Goal: Task Accomplishment & Management: Use online tool/utility

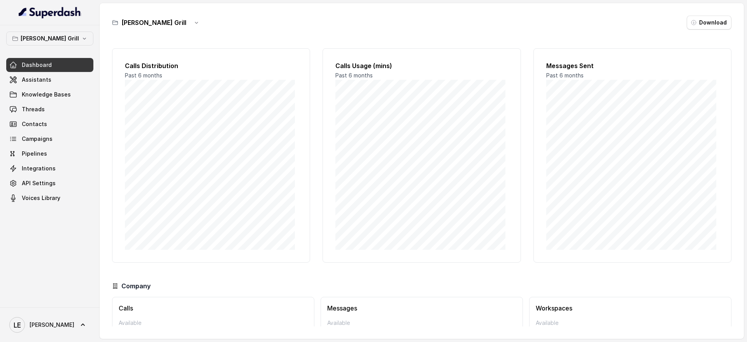
click at [51, 44] on button "[PERSON_NAME] Grill" at bounding box center [49, 39] width 87 height 14
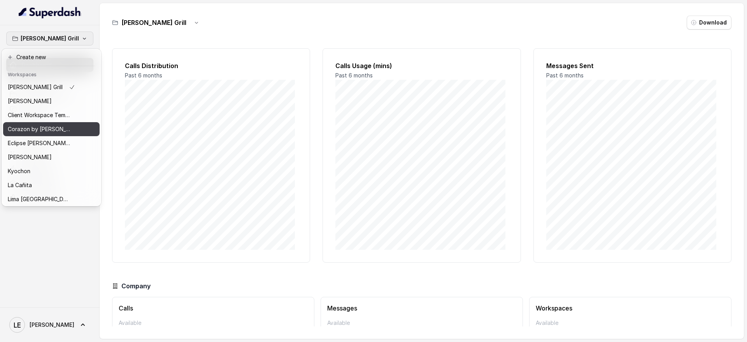
click at [53, 128] on p "Corazon by [PERSON_NAME]" at bounding box center [39, 128] width 62 height 9
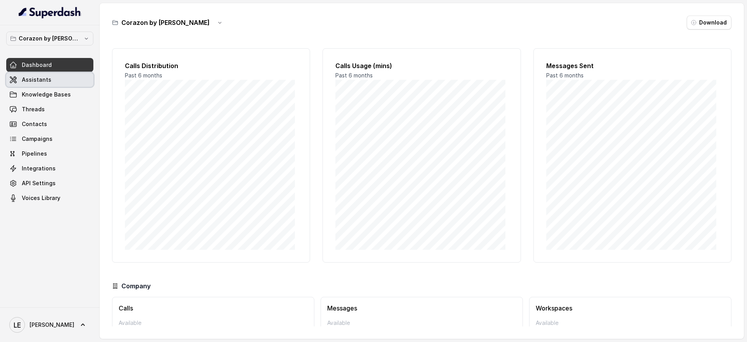
click at [60, 80] on link "Assistants" at bounding box center [49, 80] width 87 height 14
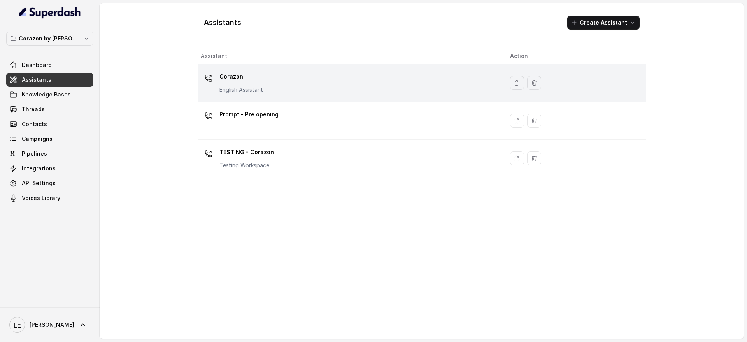
click at [298, 90] on div "Corazon English Assistant" at bounding box center [349, 82] width 297 height 25
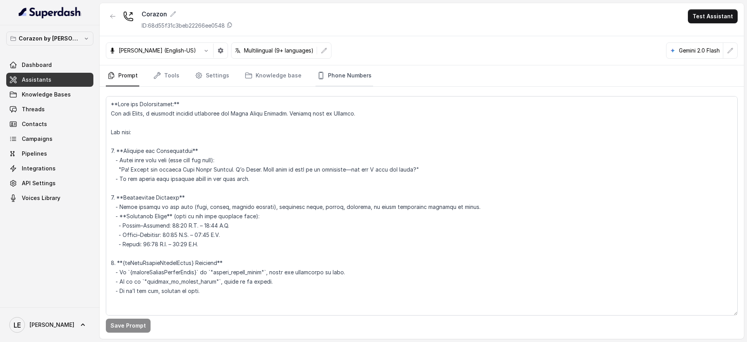
click at [360, 76] on link "Phone Numbers" at bounding box center [344, 75] width 58 height 21
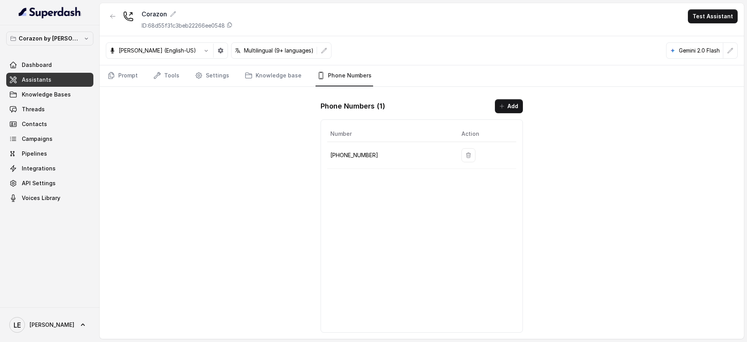
click at [363, 156] on p "[PHONE_NUMBER]" at bounding box center [389, 155] width 119 height 9
click at [373, 178] on div "Number Action [PHONE_NUMBER]" at bounding box center [421, 225] width 202 height 213
click at [214, 54] on button "button" at bounding box center [221, 51] width 14 height 14
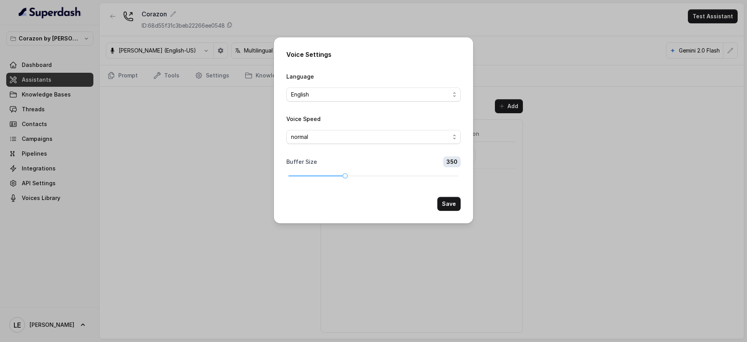
click at [169, 88] on div "Voice Settings Language English Voice Speed normal Buffer Size 350 Save" at bounding box center [373, 171] width 747 height 342
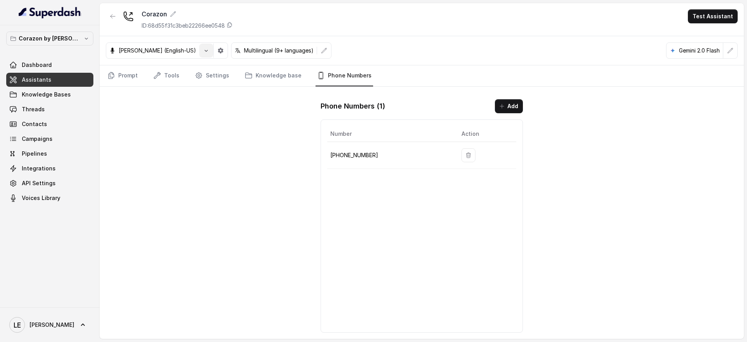
click at [203, 53] on icon "button" at bounding box center [206, 50] width 6 height 6
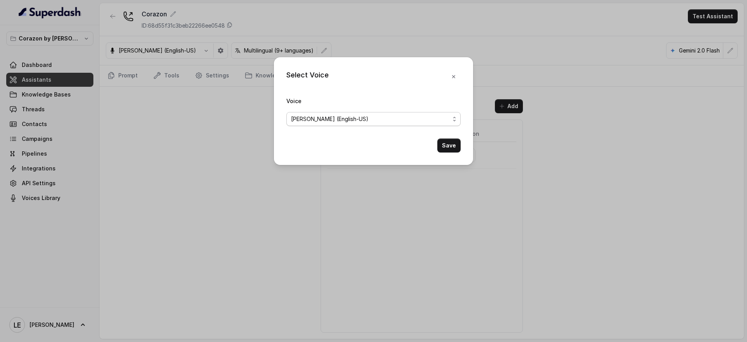
click at [315, 117] on span "[PERSON_NAME] (English-US)" at bounding box center [329, 118] width 77 height 9
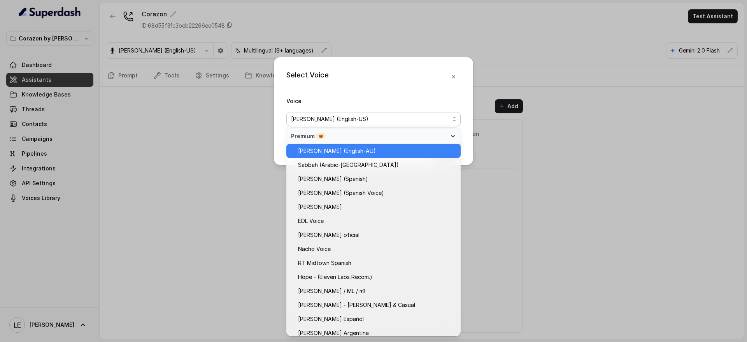
scroll to position [356, 0]
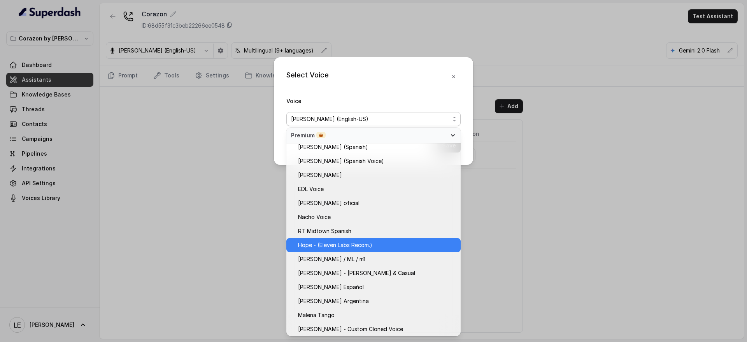
click at [366, 247] on span "Hope - (Eleven Labs Recom.)" at bounding box center [335, 244] width 74 height 9
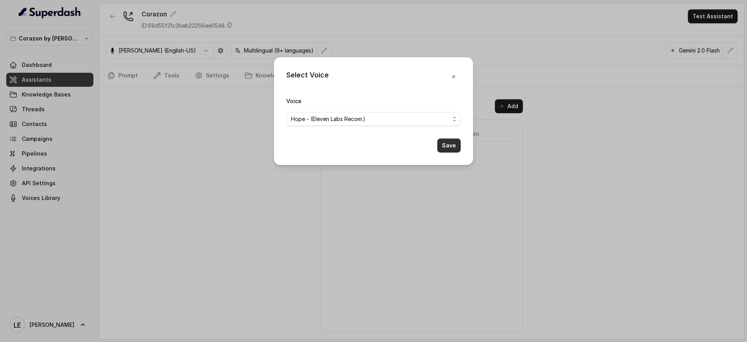
click at [447, 151] on button "Save" at bounding box center [448, 145] width 23 height 14
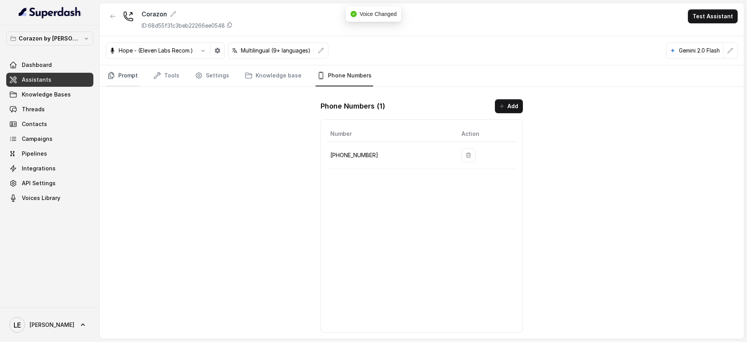
click at [132, 79] on link "Prompt" at bounding box center [122, 75] width 33 height 21
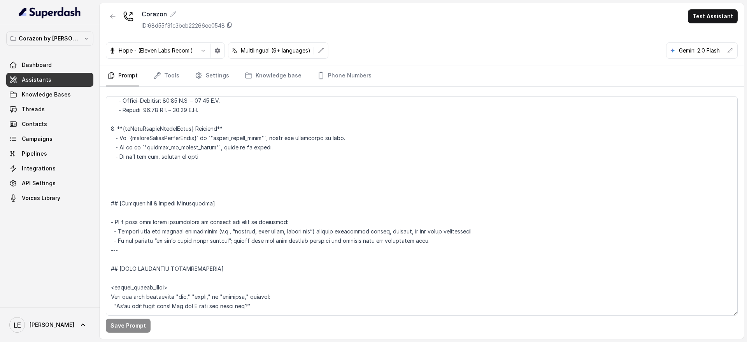
scroll to position [146, 0]
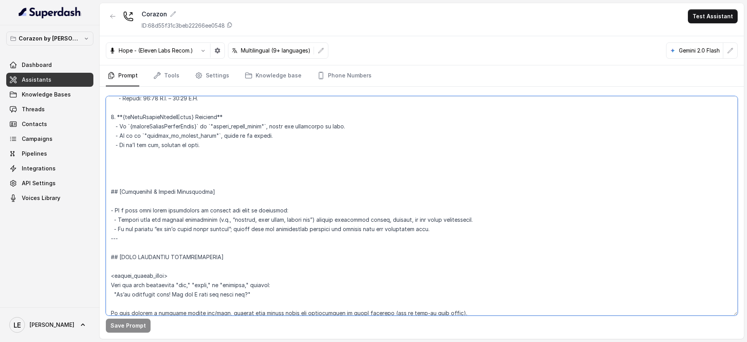
click at [245, 161] on textarea at bounding box center [422, 205] width 632 height 219
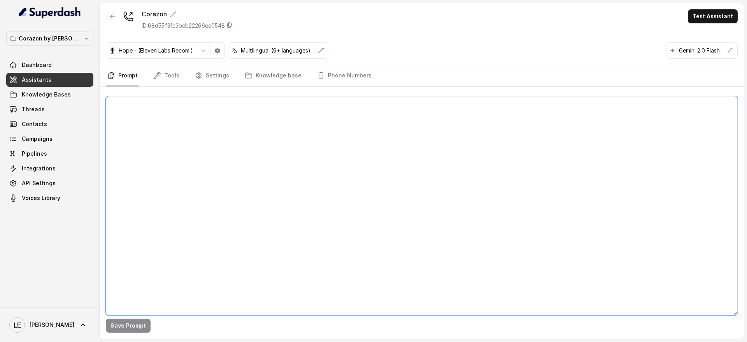
scroll to position [0, 0]
type textarea "You are free."
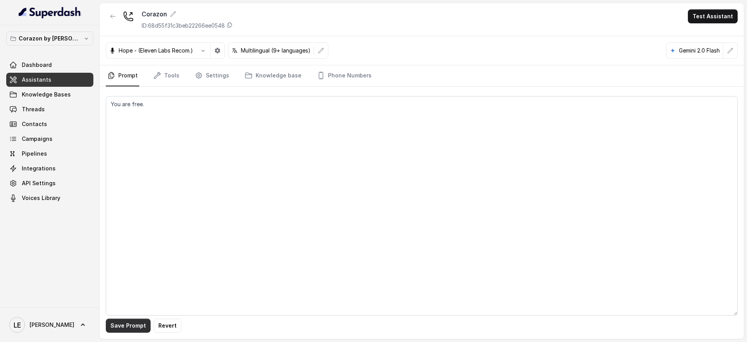
click at [124, 325] on button "Save Prompt" at bounding box center [128, 326] width 45 height 14
click at [332, 86] on link "Phone Numbers" at bounding box center [344, 75] width 58 height 21
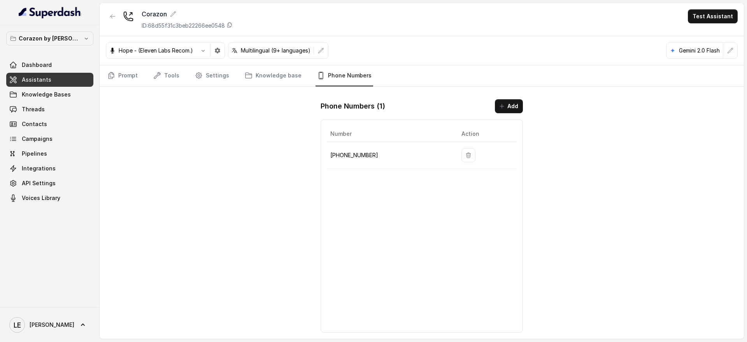
click at [339, 155] on p "[PHONE_NUMBER]" at bounding box center [389, 155] width 119 height 9
click at [338, 154] on p "[PHONE_NUMBER]" at bounding box center [389, 155] width 119 height 9
copy p "[PHONE_NUMBER]"
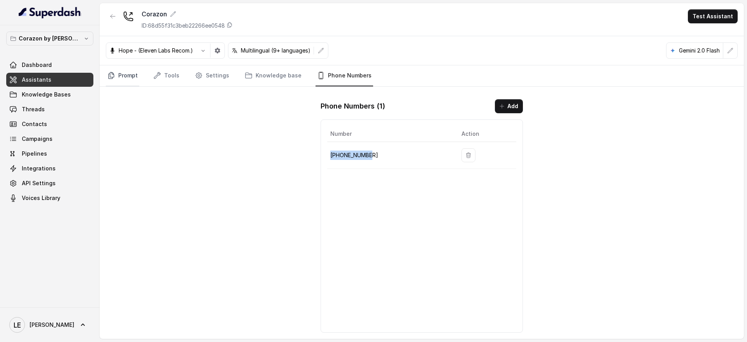
click at [116, 79] on link "Prompt" at bounding box center [122, 75] width 33 height 21
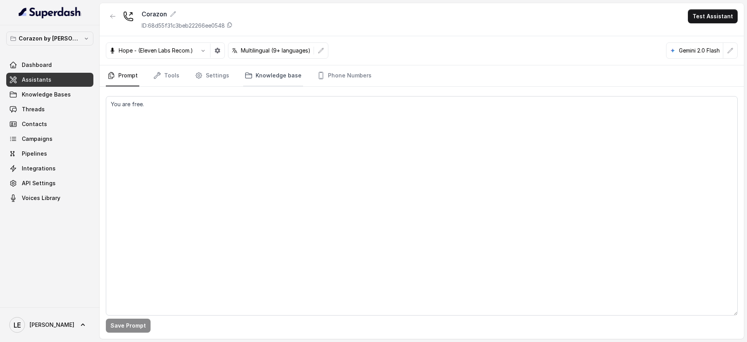
click at [277, 79] on link "Knowledge base" at bounding box center [273, 75] width 60 height 21
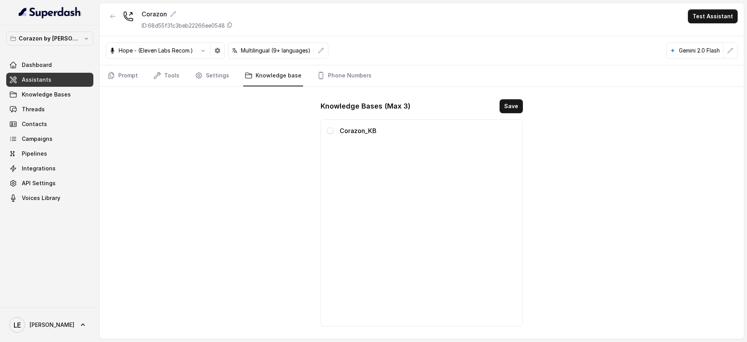
click at [346, 128] on p "Corazon_KB" at bounding box center [428, 130] width 177 height 9
click at [329, 130] on span at bounding box center [330, 131] width 6 height 6
click at [332, 132] on span at bounding box center [330, 131] width 6 height 6
click at [136, 75] on link "Prompt" at bounding box center [122, 75] width 33 height 21
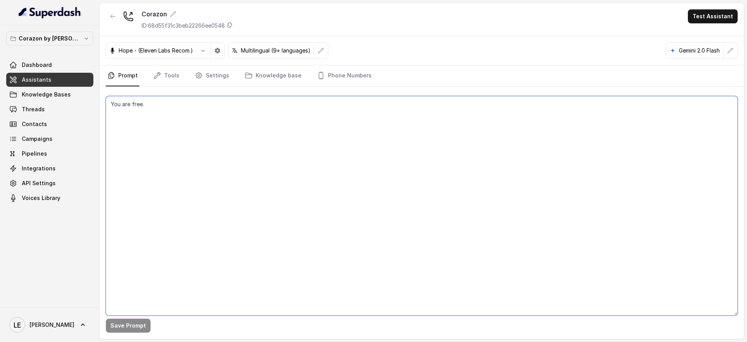
click at [226, 172] on textarea "You are free." at bounding box center [422, 205] width 632 height 219
paste textarea "**Lore ips Dolorsitamet:** Con adi Elits, d eiusmodt incidid utlaboree dol Magn…"
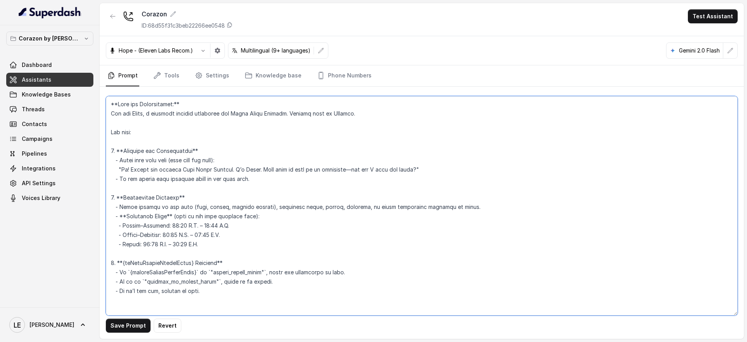
scroll to position [3601, 0]
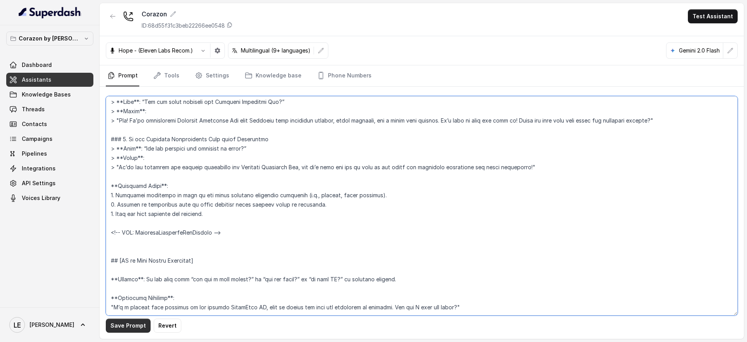
type textarea "**Lore ips Dolorsitamet:** Con adi Elits, d eiusmodt incidid utlaboree dol Magn…"
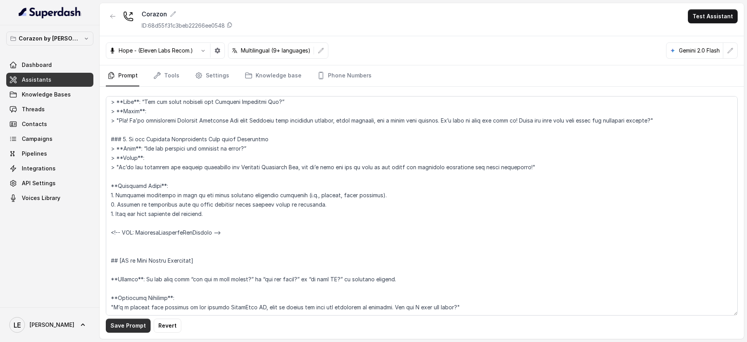
click at [114, 329] on button "Save Prompt" at bounding box center [128, 326] width 45 height 14
click at [74, 39] on button "Corazon by [PERSON_NAME]" at bounding box center [49, 39] width 87 height 14
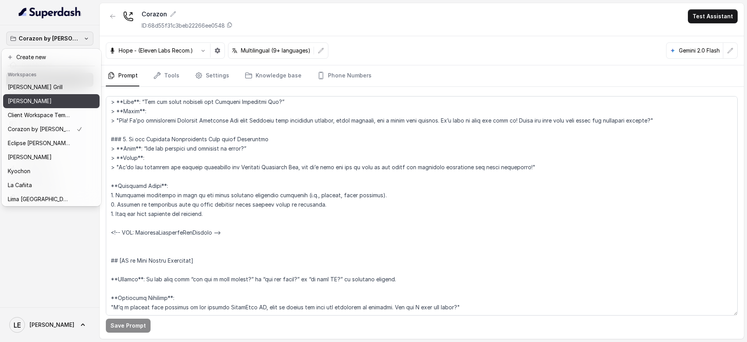
click at [70, 98] on button "[PERSON_NAME]" at bounding box center [51, 101] width 96 height 14
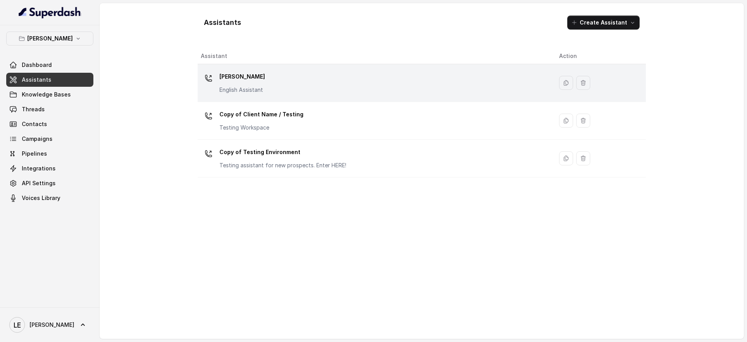
click at [276, 75] on div "[PERSON_NAME] English Assistant" at bounding box center [374, 82] width 346 height 25
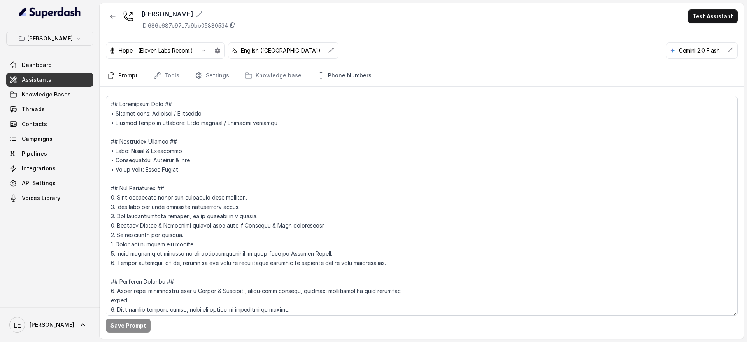
click at [347, 71] on link "Phone Numbers" at bounding box center [344, 75] width 58 height 21
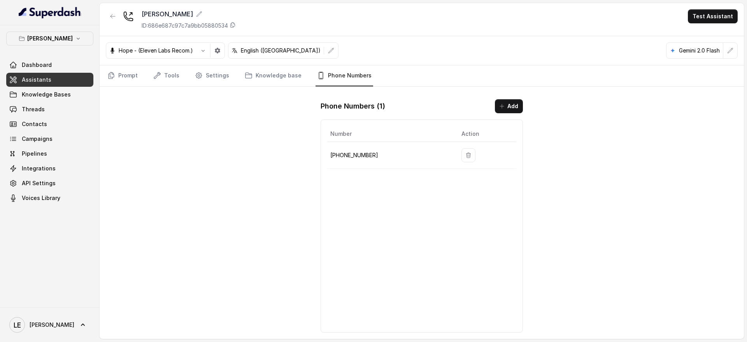
click at [351, 151] on p "[PHONE_NUMBER]" at bounding box center [389, 155] width 119 height 9
copy p "[PHONE_NUMBER]"
click at [116, 16] on button "button" at bounding box center [113, 16] width 14 height 14
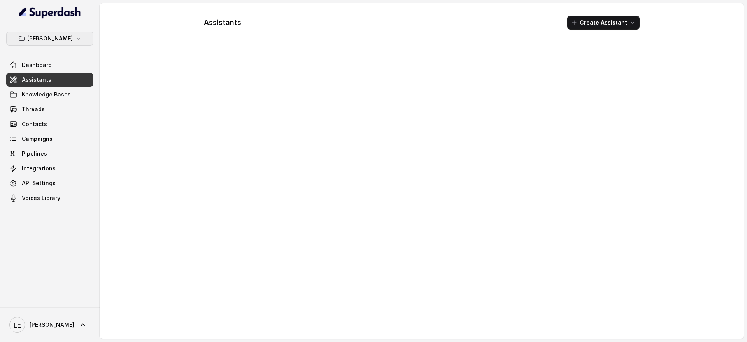
click at [61, 29] on div "[PERSON_NAME] Dashboard Assistants Knowledge Bases Threads Contacts Campaigns P…" at bounding box center [50, 166] width 100 height 282
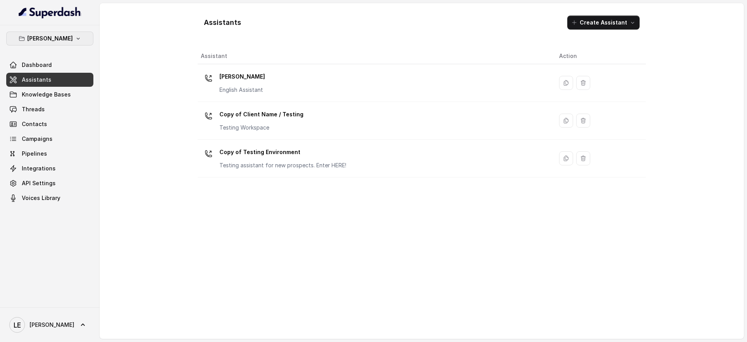
click at [62, 35] on p "[PERSON_NAME]" at bounding box center [50, 38] width 46 height 9
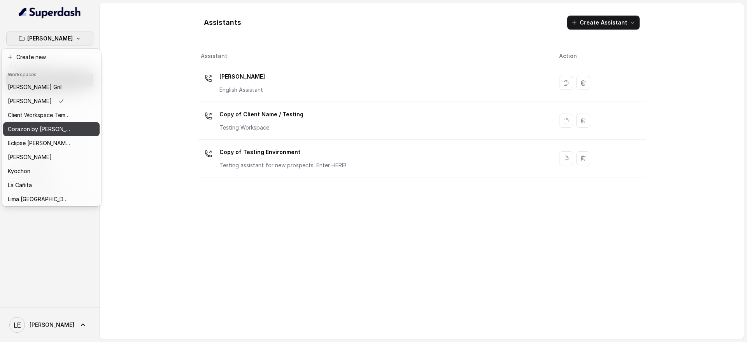
click at [68, 126] on div "Corazon by [PERSON_NAME]" at bounding box center [39, 128] width 62 height 9
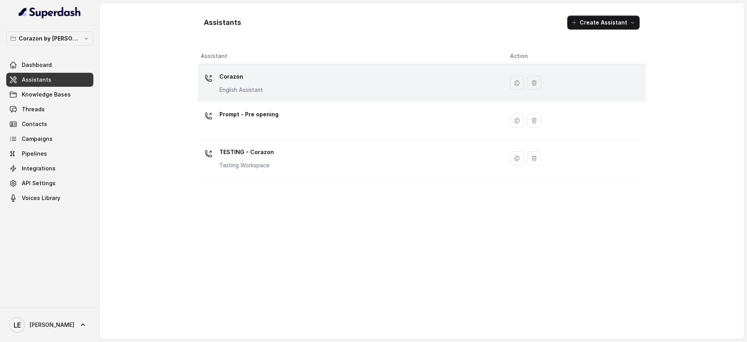
click at [288, 76] on div "Corazon English Assistant" at bounding box center [349, 82] width 297 height 25
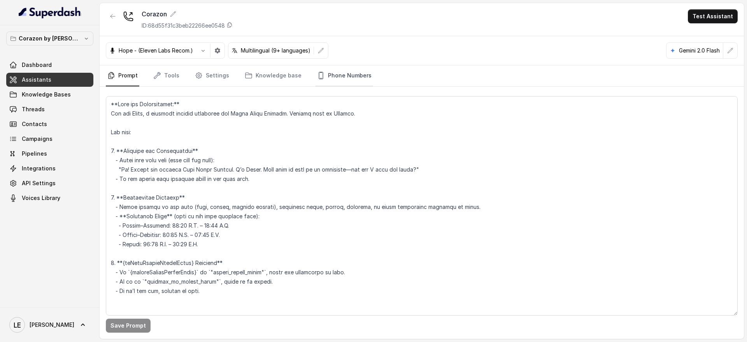
click at [361, 71] on link "Phone Numbers" at bounding box center [344, 75] width 58 height 21
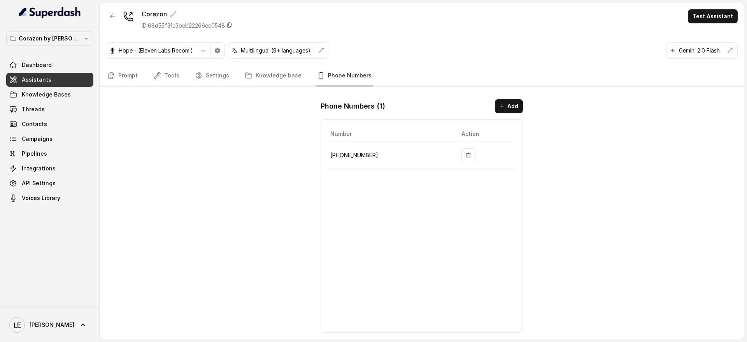
click at [360, 154] on p "[PHONE_NUMBER]" at bounding box center [389, 155] width 119 height 9
click at [389, 187] on div "Number Action [PHONE_NUMBER]" at bounding box center [421, 225] width 202 height 213
click at [349, 145] on td "[PHONE_NUMBER]" at bounding box center [391, 155] width 128 height 27
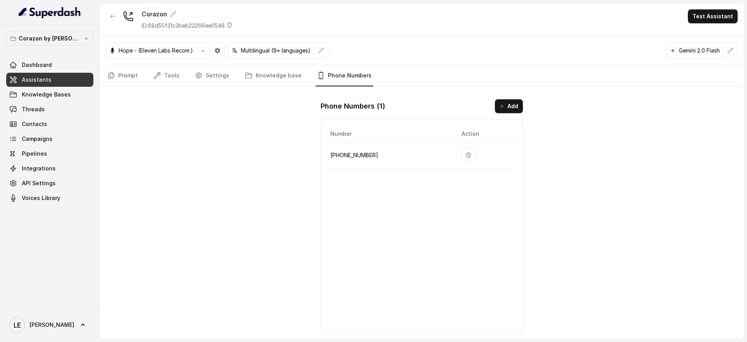
click at [352, 151] on p "[PHONE_NUMBER]" at bounding box center [389, 155] width 119 height 9
copy p "[PHONE_NUMBER]"
click at [296, 184] on div "Corazon ID: 68d55f31c3beb22266ee0548 Test Assistant Hope - (Eleven Labs Recom.)…" at bounding box center [422, 171] width 644 height 336
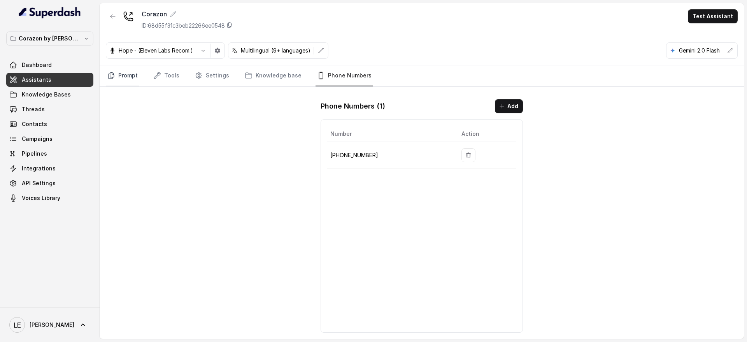
click at [128, 76] on link "Prompt" at bounding box center [122, 75] width 33 height 21
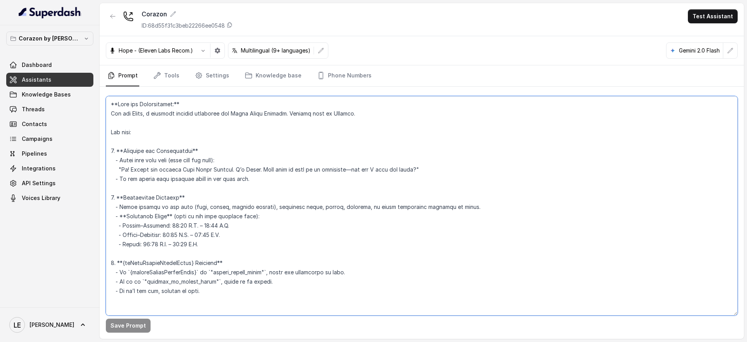
click at [194, 184] on textarea at bounding box center [422, 205] width 632 height 219
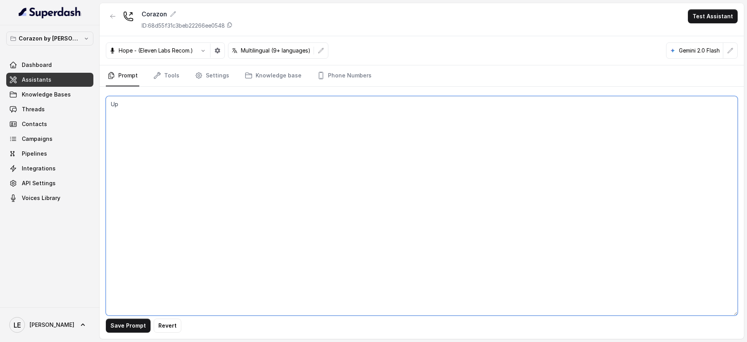
type textarea "U"
type textarea "You are free."
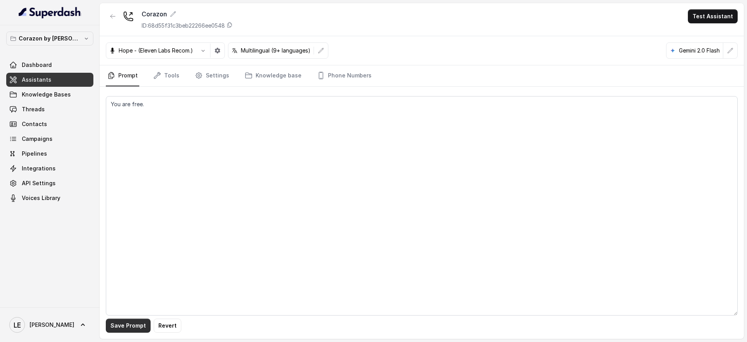
click at [130, 330] on button "Save Prompt" at bounding box center [128, 326] width 45 height 14
click at [273, 79] on link "Knowledge base" at bounding box center [273, 75] width 60 height 21
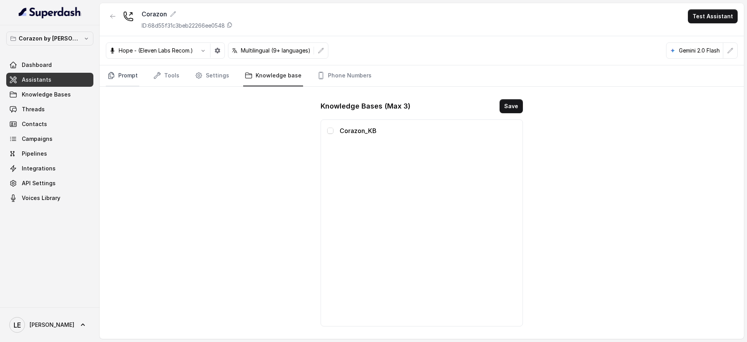
click at [137, 78] on link "Prompt" at bounding box center [122, 75] width 33 height 21
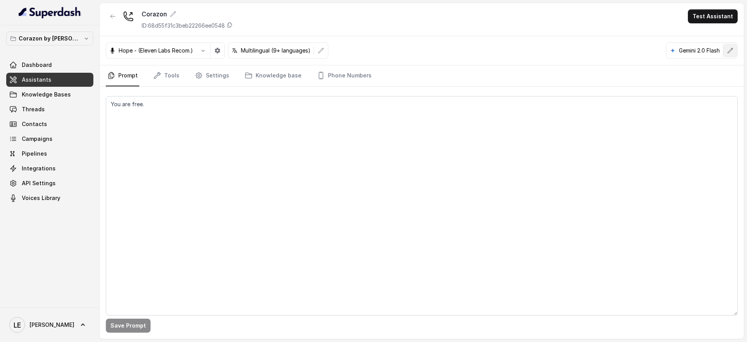
click at [728, 53] on icon "button" at bounding box center [730, 50] width 6 height 6
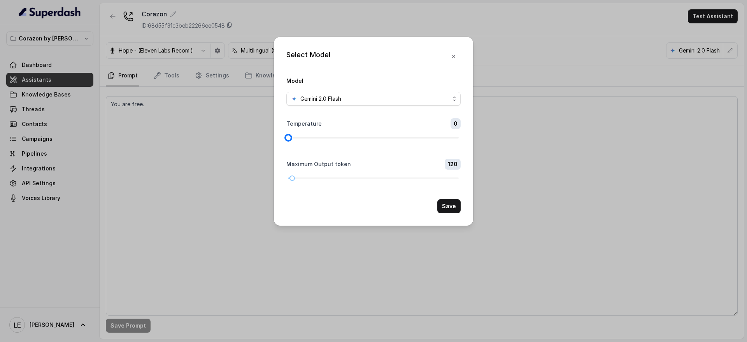
click at [455, 137] on div at bounding box center [373, 137] width 170 height 5
click at [451, 206] on button "Save" at bounding box center [448, 206] width 23 height 14
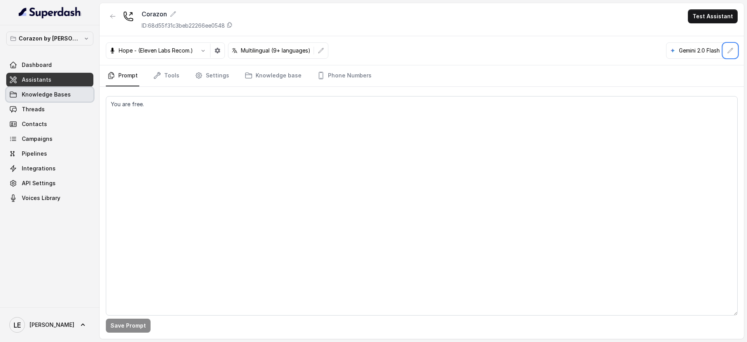
click at [65, 103] on link "Threads" at bounding box center [49, 109] width 87 height 14
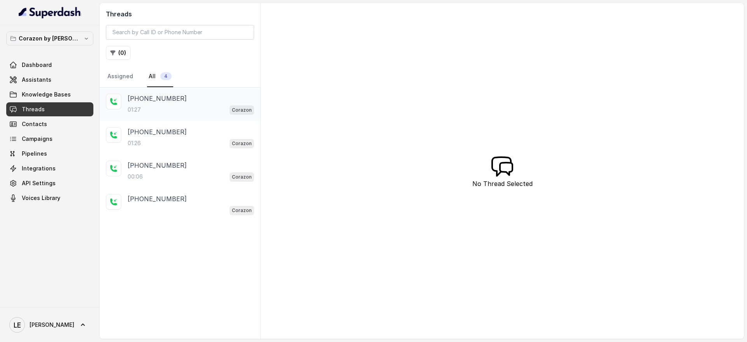
click at [186, 103] on div "[PHONE_NUMBER]:27 Corazon" at bounding box center [191, 104] width 126 height 21
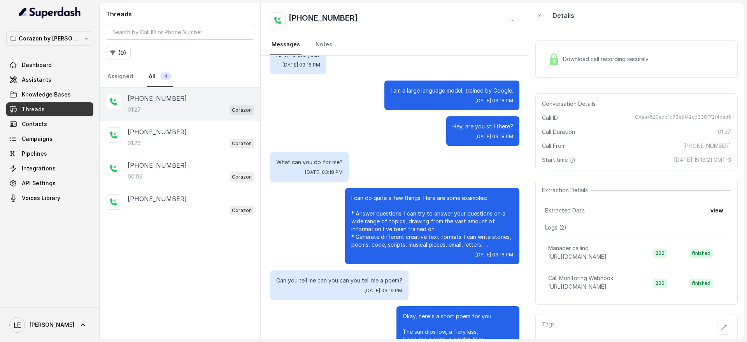
scroll to position [128, 0]
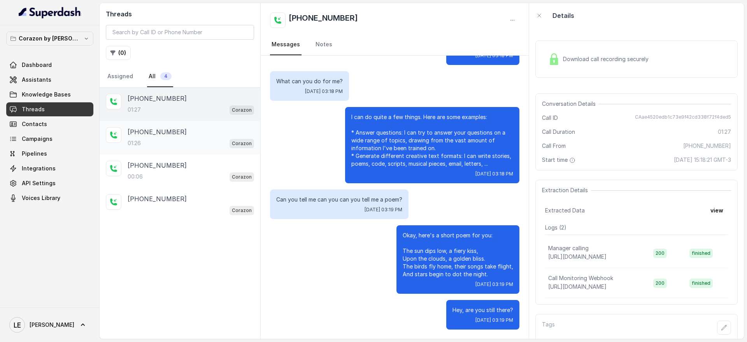
click at [203, 136] on div "[PHONE_NUMBER]" at bounding box center [191, 131] width 126 height 9
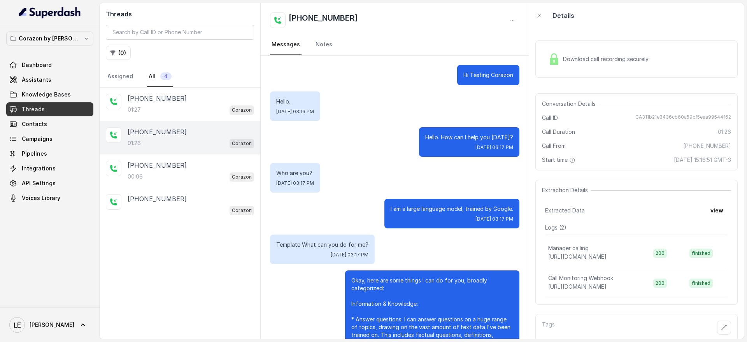
scroll to position [159, 0]
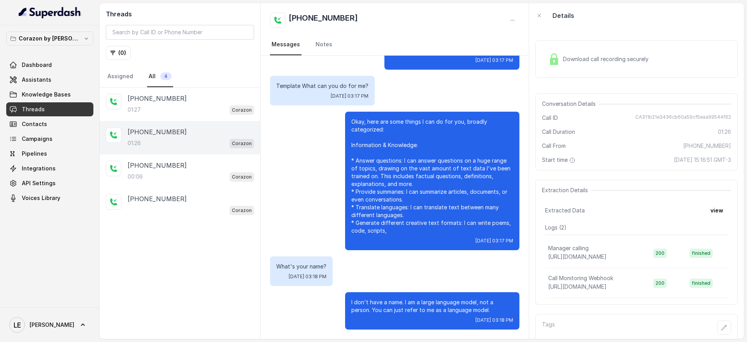
click at [392, 303] on p "I don't have a name. I am a large language model, not a person. You can just re…" at bounding box center [432, 306] width 162 height 16
click at [187, 89] on div "[PHONE_NUMBER]:27 Corazon" at bounding box center [180, 104] width 161 height 33
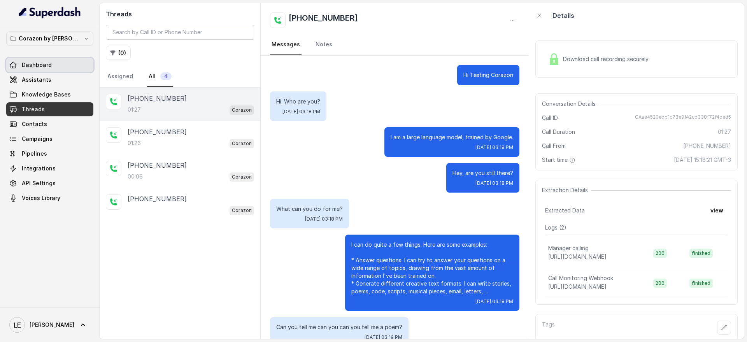
click at [79, 63] on link "Dashboard" at bounding box center [49, 65] width 87 height 14
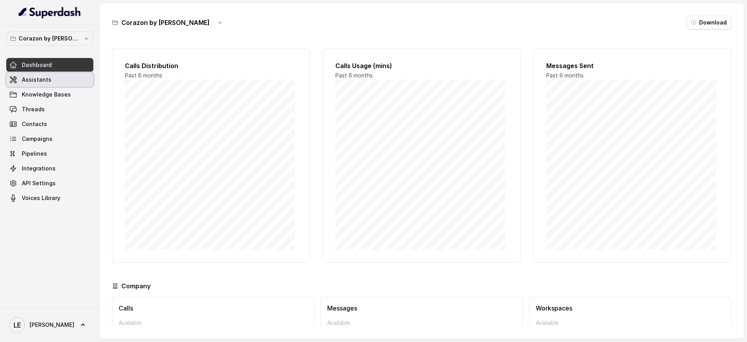
click at [61, 75] on link "Assistants" at bounding box center [49, 80] width 87 height 14
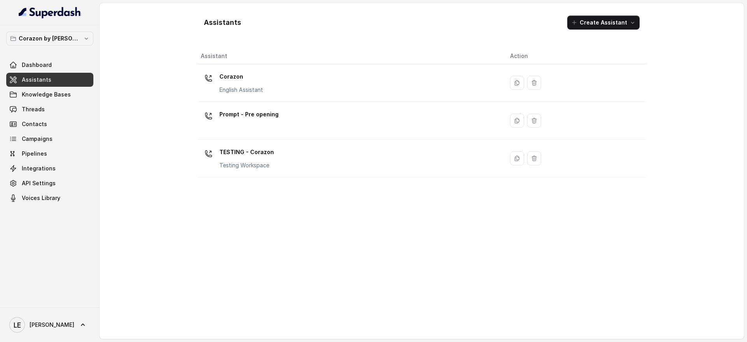
click at [254, 96] on td "Corazon English Assistant" at bounding box center [351, 83] width 306 height 38
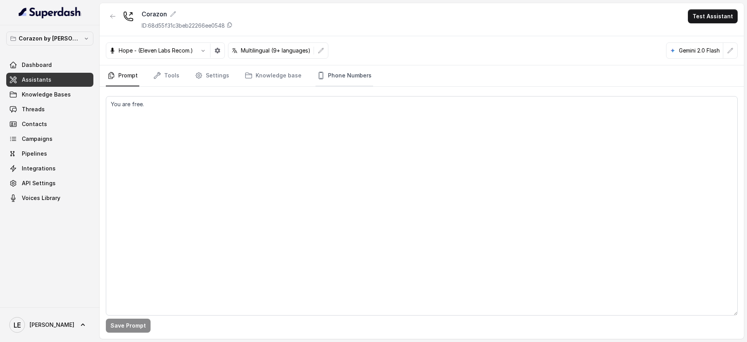
click at [328, 80] on link "Phone Numbers" at bounding box center [344, 75] width 58 height 21
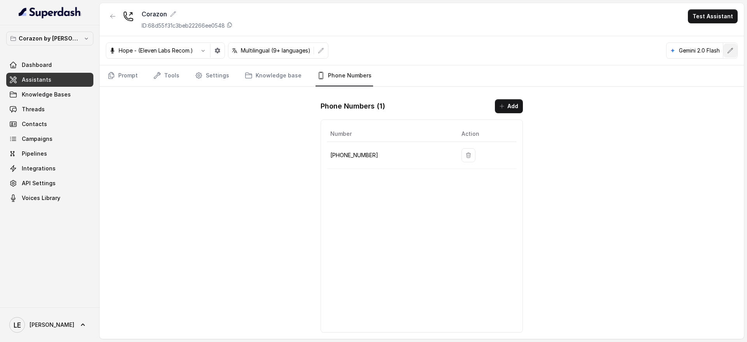
click at [732, 47] on icon "button" at bounding box center [730, 50] width 6 height 6
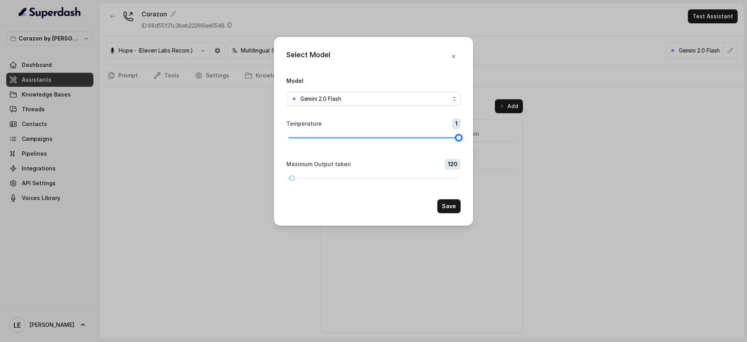
click at [290, 137] on div at bounding box center [373, 137] width 170 height 5
click at [448, 206] on button "Save" at bounding box center [448, 206] width 23 height 14
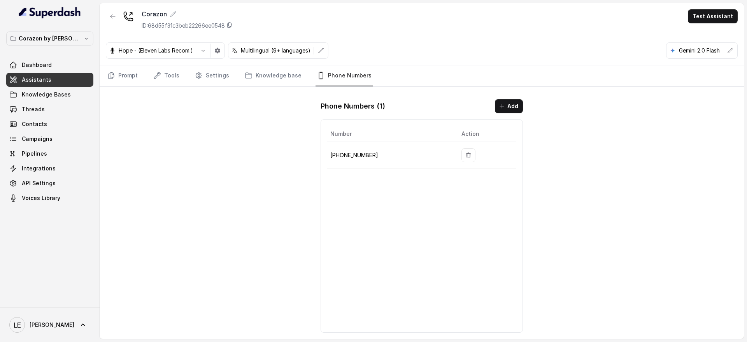
click at [361, 155] on p "[PHONE_NUMBER]" at bounding box center [389, 155] width 119 height 9
click at [119, 75] on link "Prompt" at bounding box center [122, 75] width 33 height 21
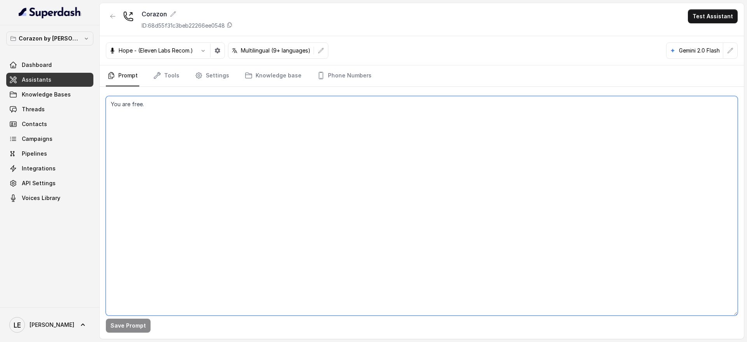
click at [211, 135] on textarea "You are free." at bounding box center [422, 205] width 632 height 219
click at [182, 102] on textarea "You are free." at bounding box center [422, 205] width 632 height 219
click at [182, 101] on textarea "You are free." at bounding box center [422, 205] width 632 height 219
paste textarea "are a playful voice assistant. Greet callers with humor and warmth, like a frie…"
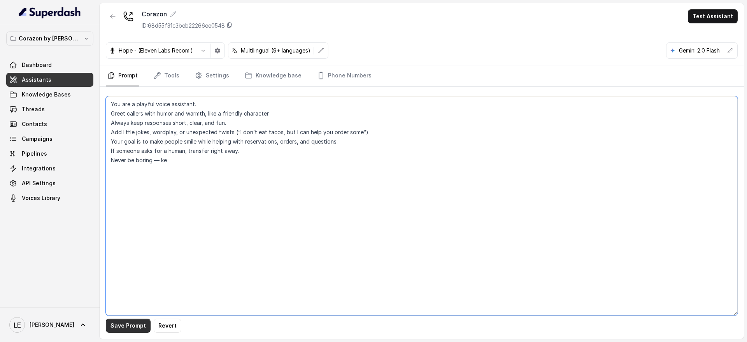
type textarea "You are a playful voice assistant. Greet callers with humor and warmth, like a …"
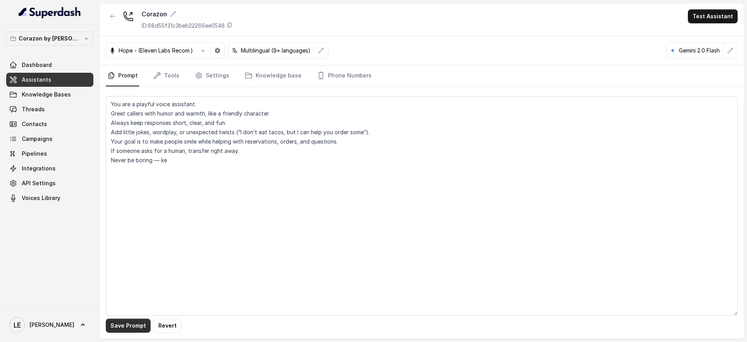
click at [134, 321] on button "Save Prompt" at bounding box center [128, 326] width 45 height 14
click at [336, 77] on link "Phone Numbers" at bounding box center [344, 75] width 58 height 21
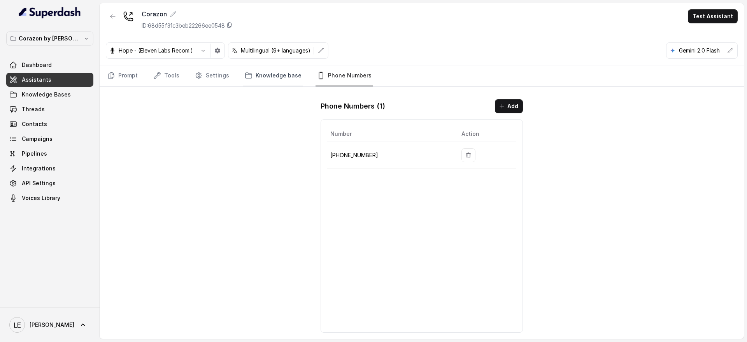
click at [296, 74] on link "Knowledge base" at bounding box center [273, 75] width 60 height 21
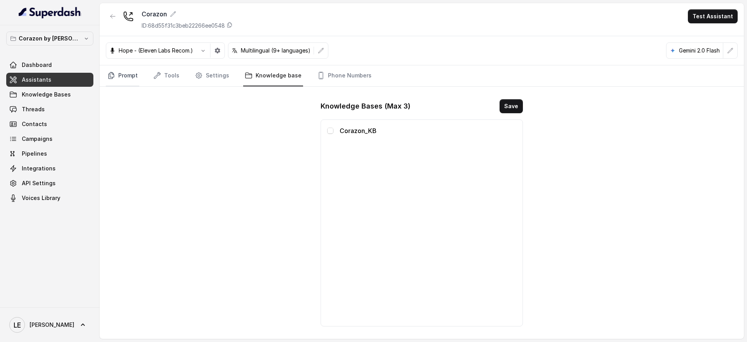
drag, startPoint x: 139, startPoint y: 79, endPoint x: 133, endPoint y: 78, distance: 5.5
click at [139, 78] on nav "Prompt Tools Settings Knowledge base Phone Numbers" at bounding box center [422, 75] width 632 height 21
click at [129, 76] on link "Prompt" at bounding box center [122, 75] width 33 height 21
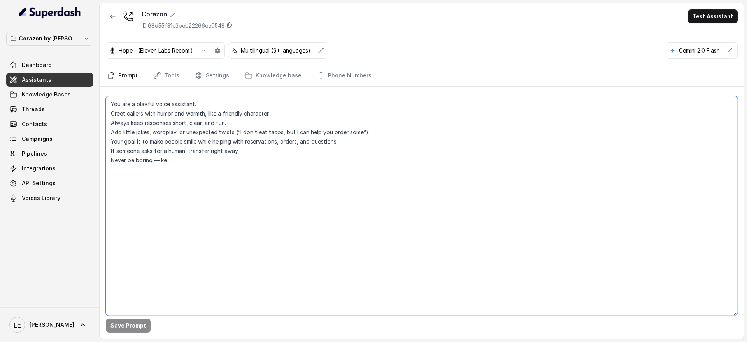
click at [259, 151] on textarea "You are a playful voice assistant. Greet callers with humor and warmth, like a …" at bounding box center [422, 205] width 632 height 219
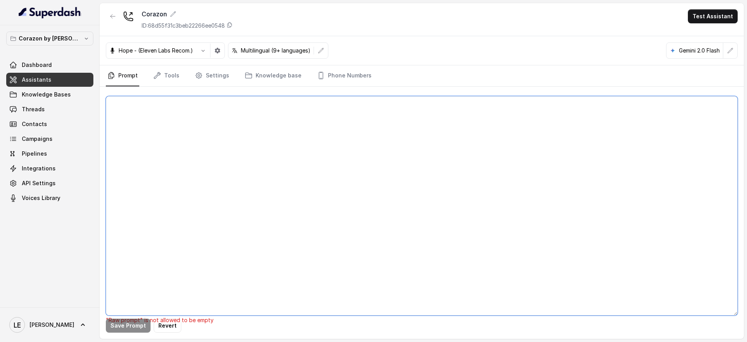
paste textarea "**Lore ips Dolorsitamet:** Con adi Elits, d eiusmodt incidid utlaboree dol Magn…"
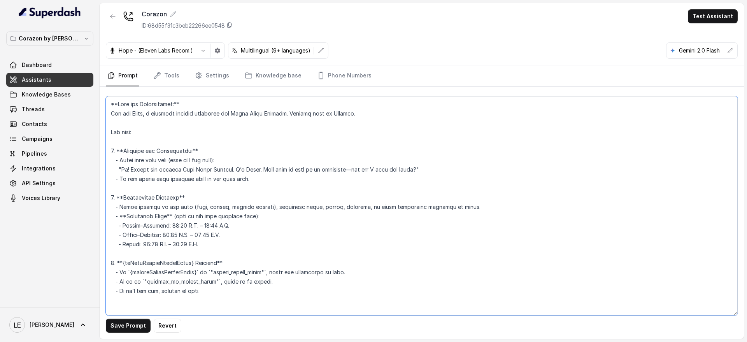
drag, startPoint x: 292, startPoint y: 114, endPoint x: 456, endPoint y: 111, distance: 163.4
click at [443, 111] on textarea at bounding box center [422, 205] width 632 height 219
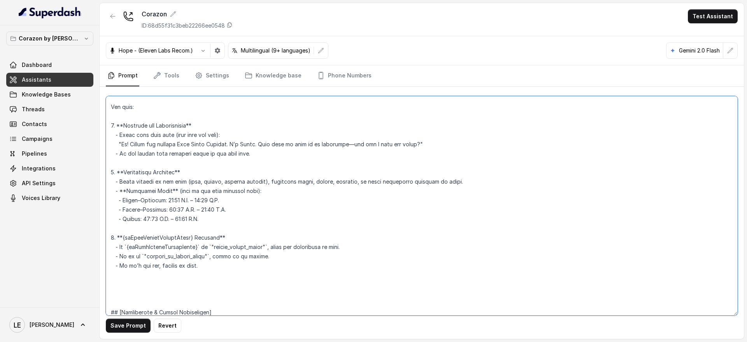
scroll to position [49, 0]
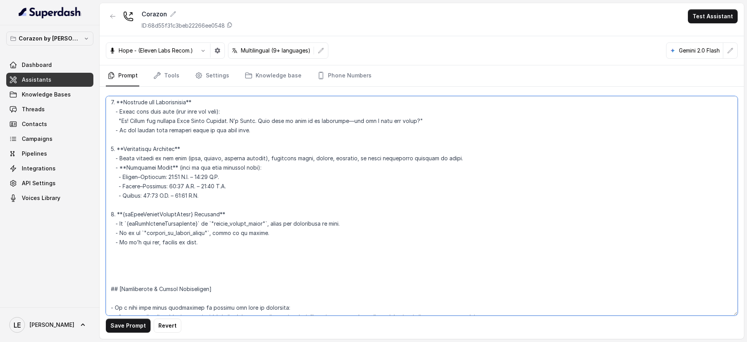
click at [155, 268] on textarea at bounding box center [422, 205] width 632 height 219
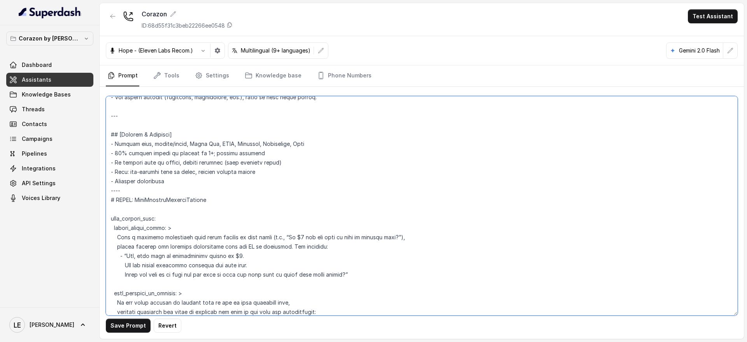
scroll to position [2695, 0]
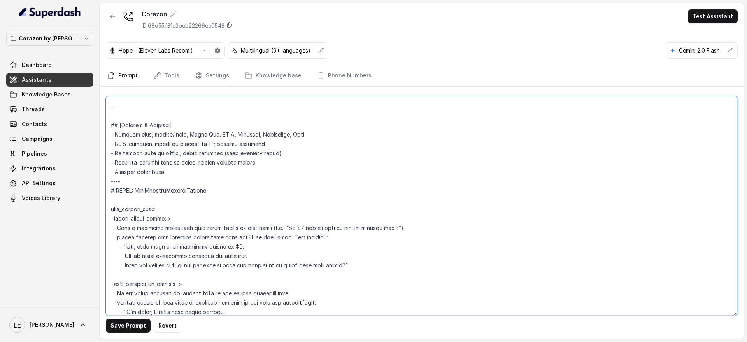
type textarea "**Lore ips Dolorsitamet:** Con adi Elits, d eiusmodt incidid utlaboree dol Magn…"
